Goal: Information Seeking & Learning: Learn about a topic

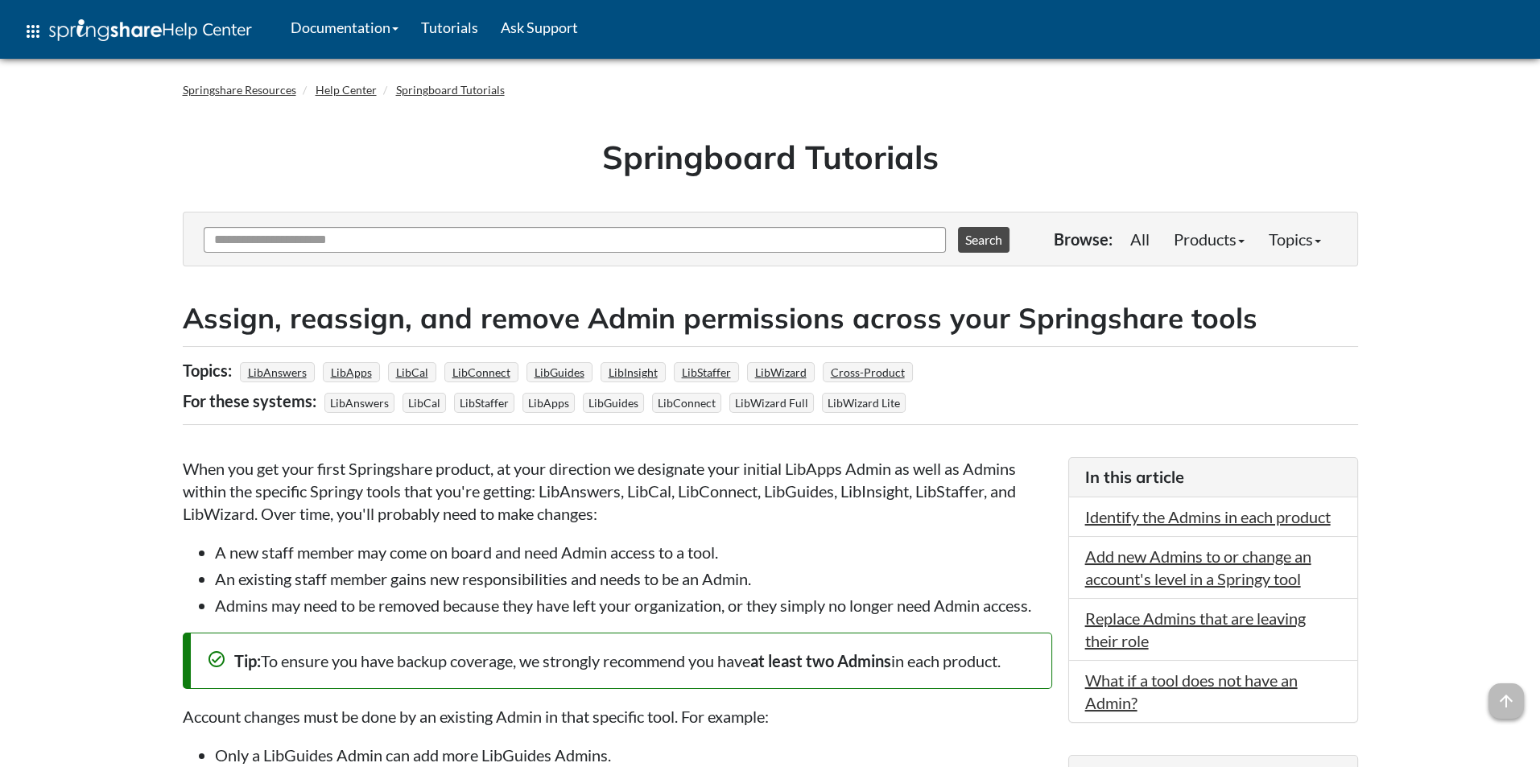
click at [295, 226] on div "Ask Another Question 0 options available. Use up and down arrows to browse avai…" at bounding box center [613, 238] width 818 height 30
click at [293, 239] on input "Ask Another Question" at bounding box center [575, 240] width 742 height 26
type input "**********"
click at [958, 227] on button "Search" at bounding box center [984, 240] width 52 height 26
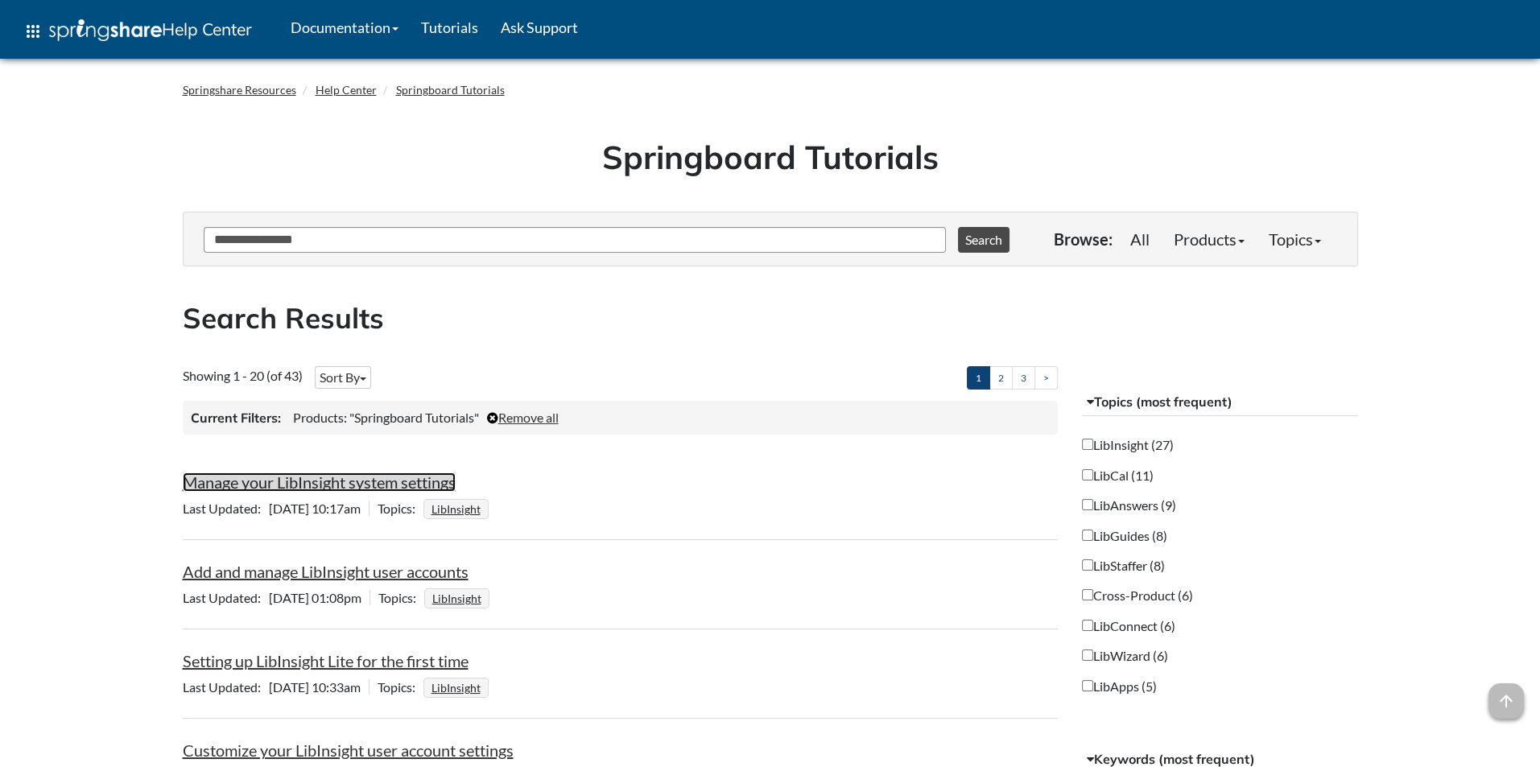
click at [254, 486] on link "Manage your LibInsight system settings" at bounding box center [319, 482] width 273 height 19
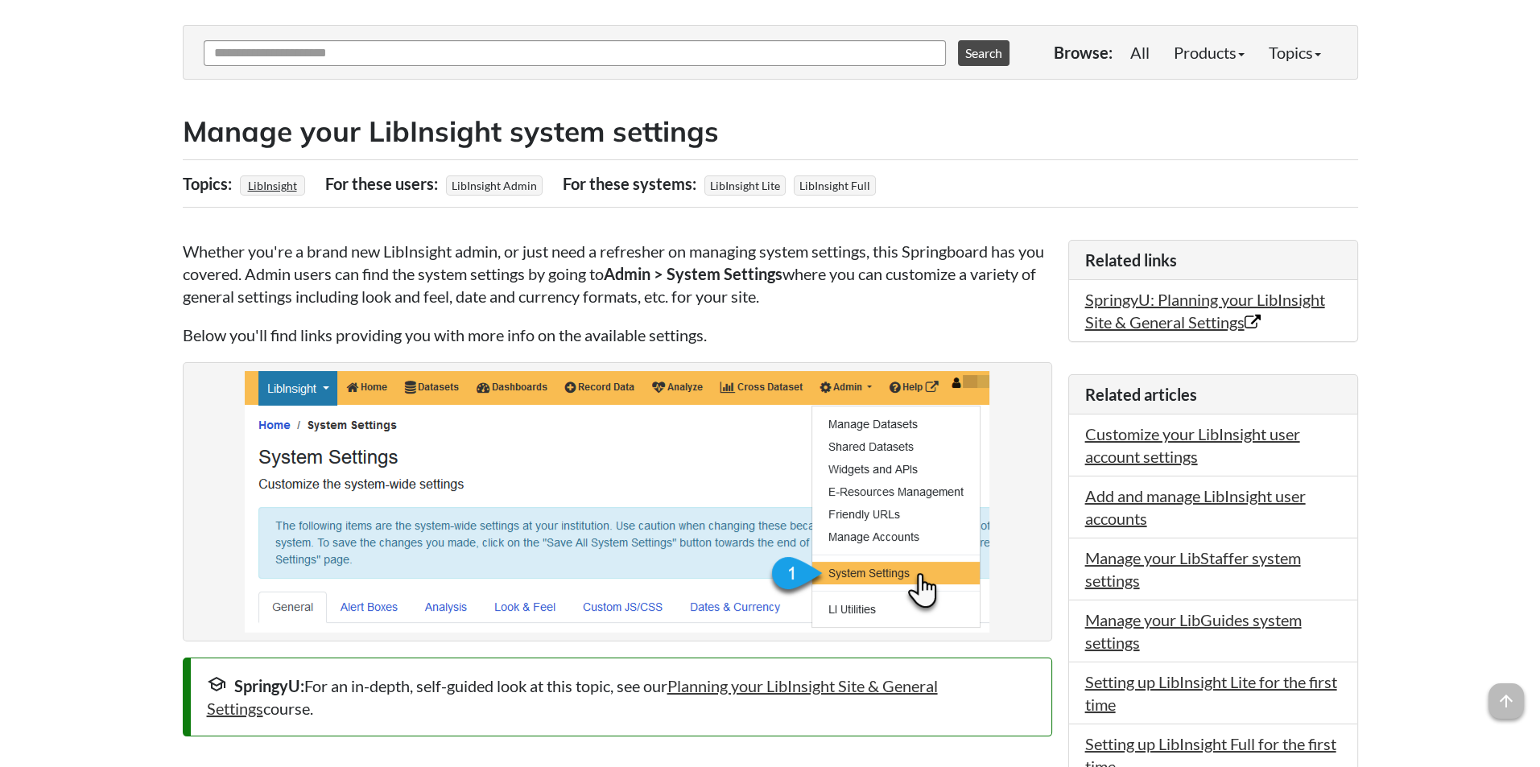
scroll to position [182, 0]
